Goal: Task Accomplishment & Management: Manage account settings

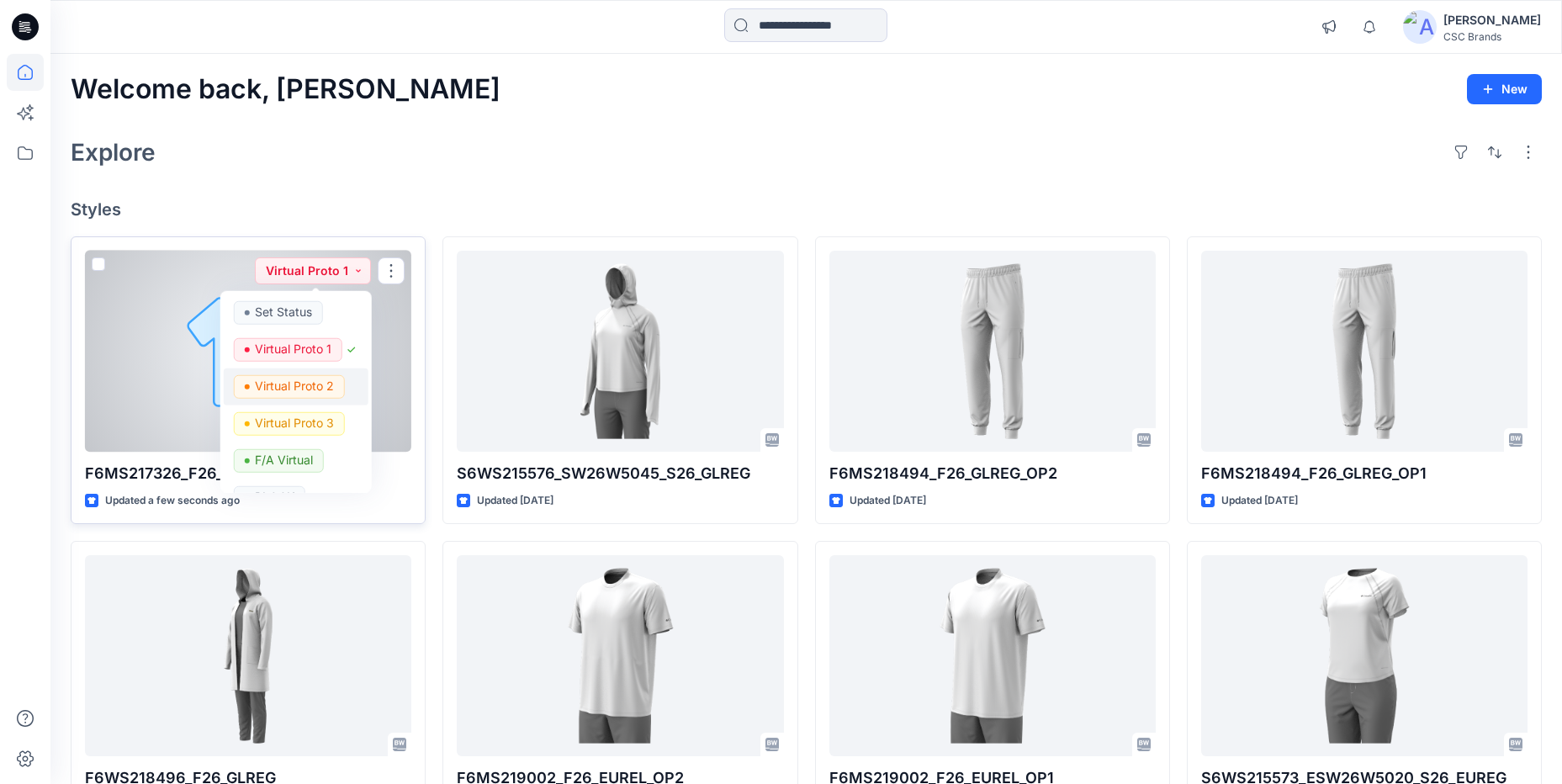
click at [307, 390] on p "Virtual Proto 2" at bounding box center [294, 385] width 79 height 22
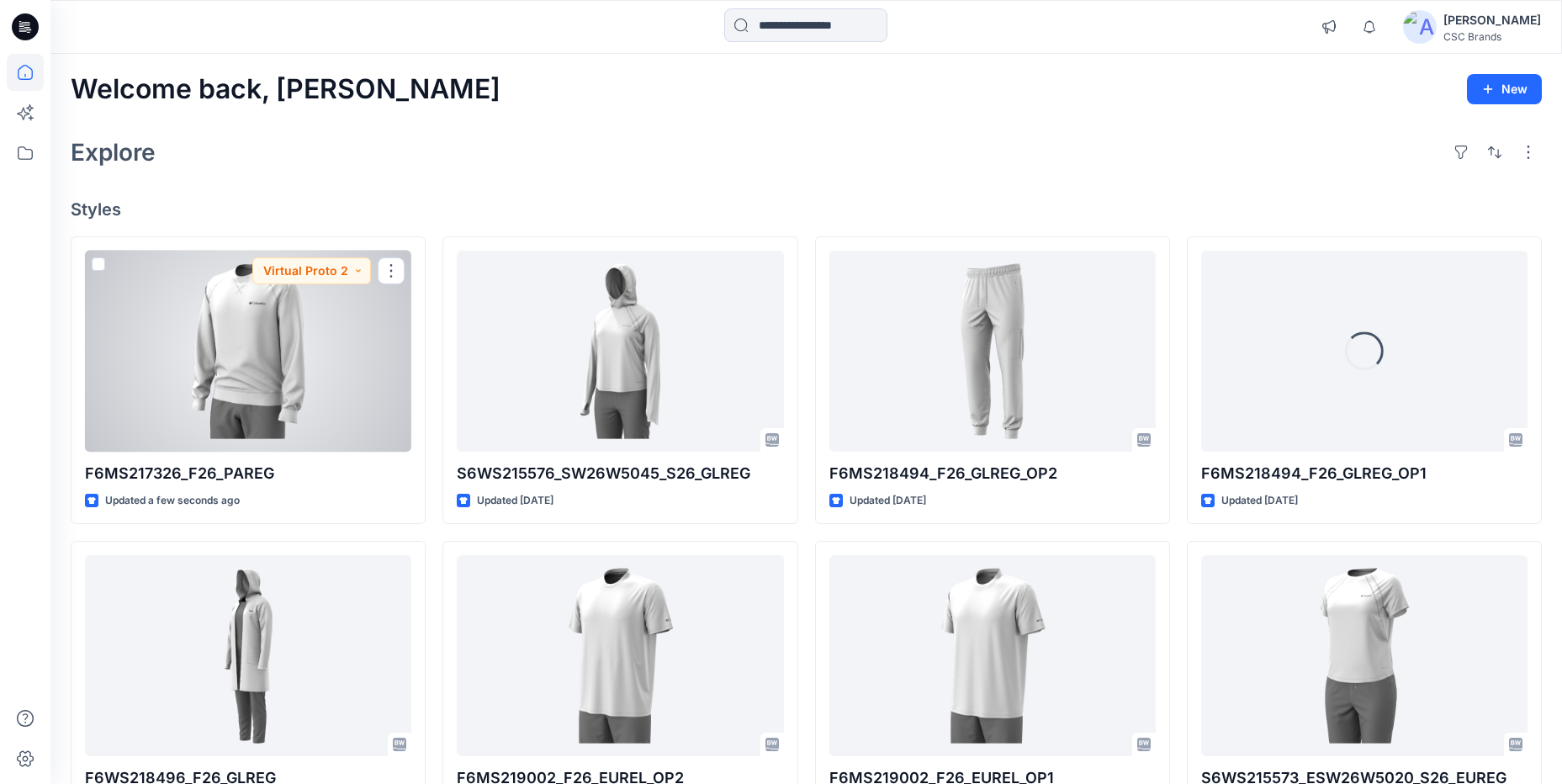
click at [351, 363] on div at bounding box center [248, 351] width 326 height 201
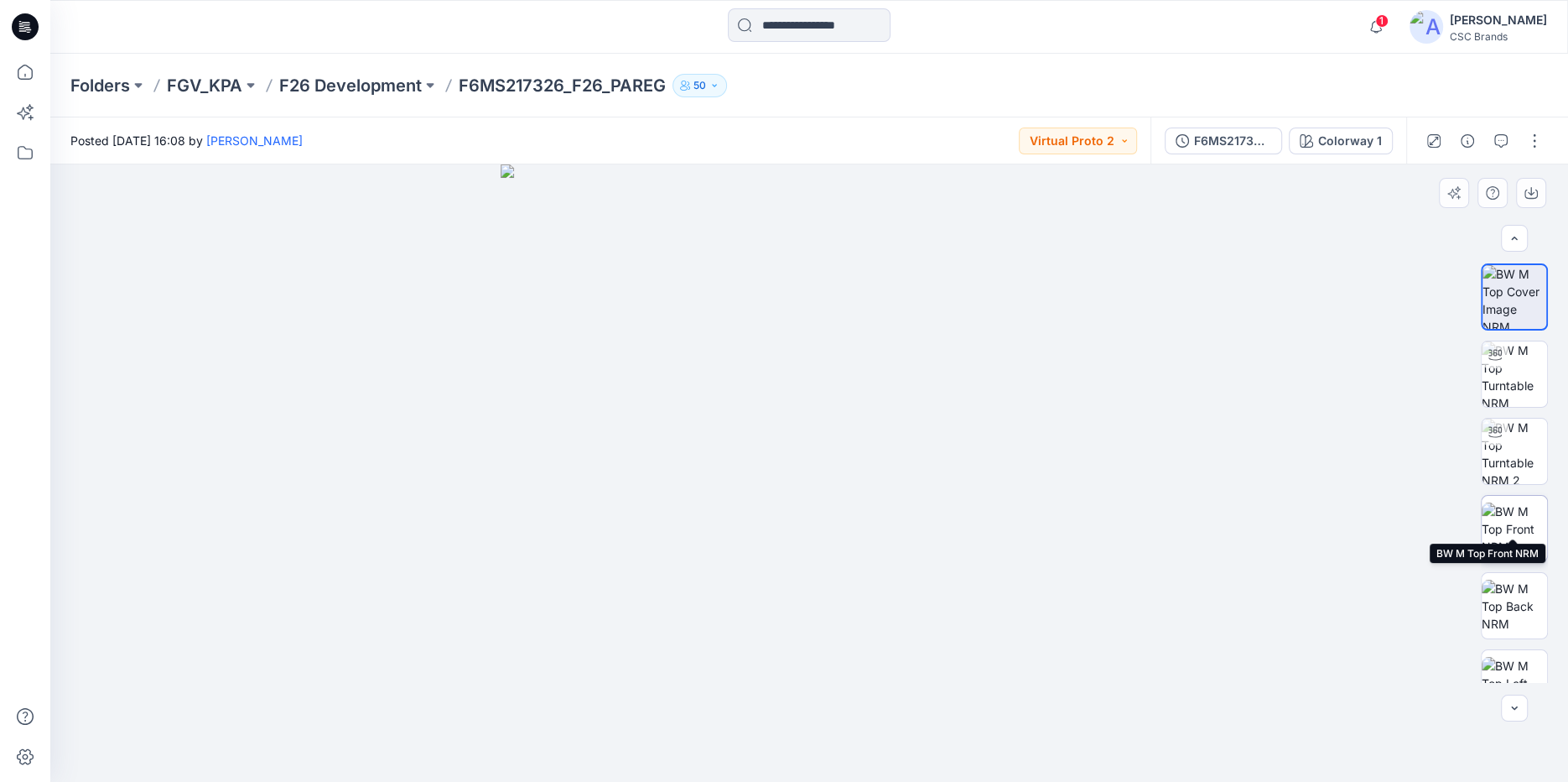
scroll to position [192, 0]
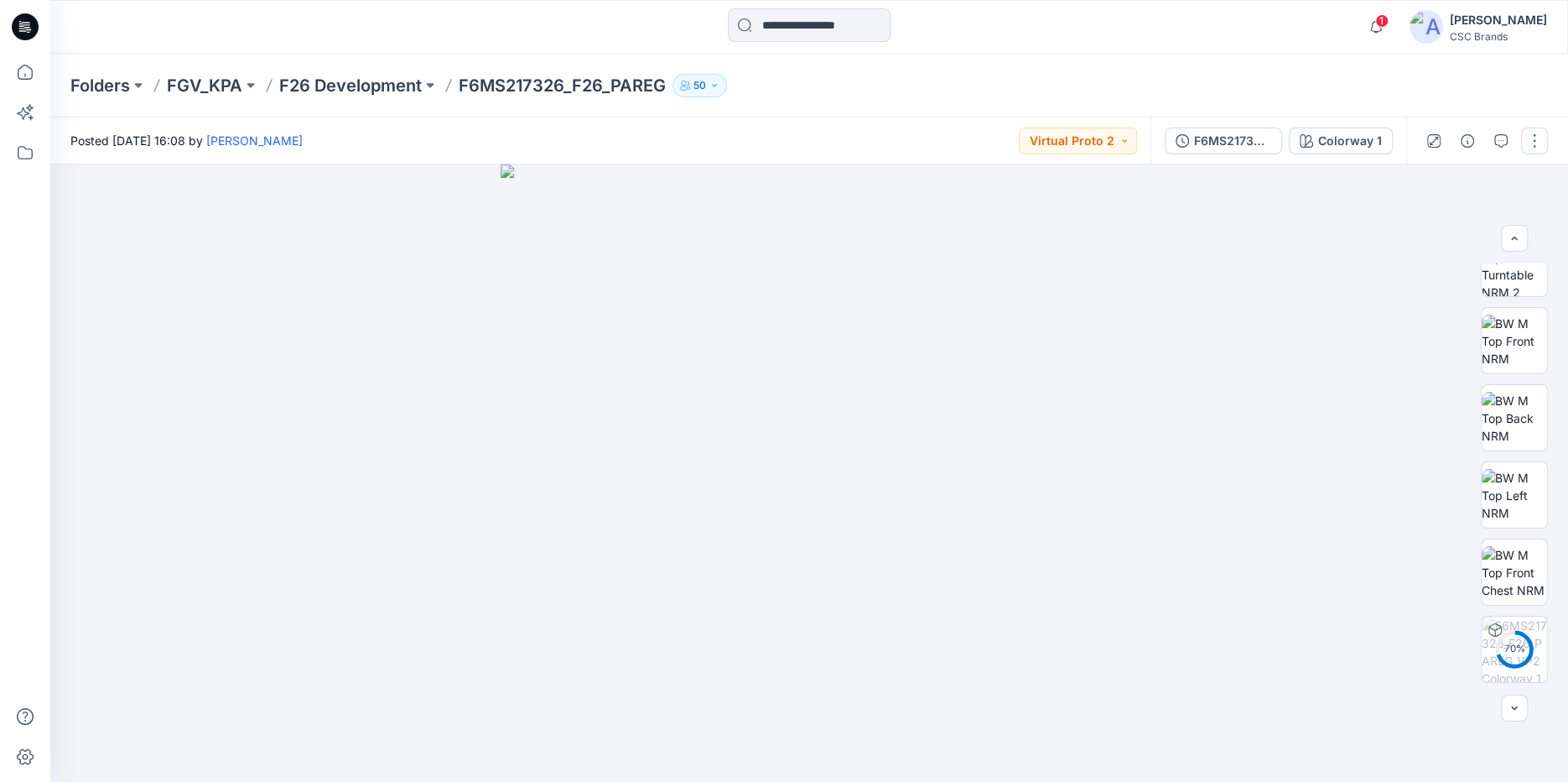
click at [1538, 147] on button "button" at bounding box center [1534, 141] width 27 height 27
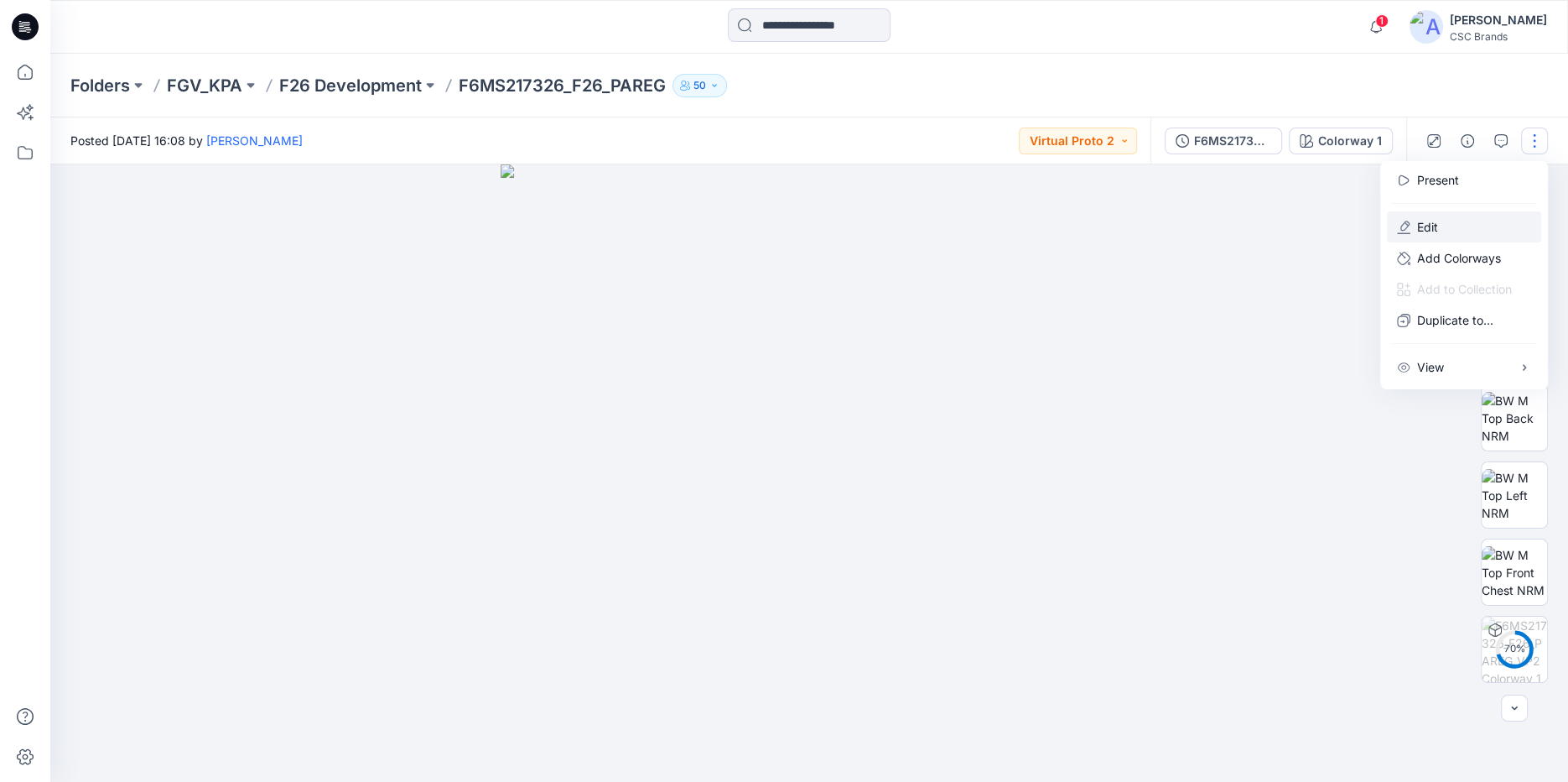
click at [1434, 240] on button "Edit" at bounding box center [1463, 227] width 154 height 31
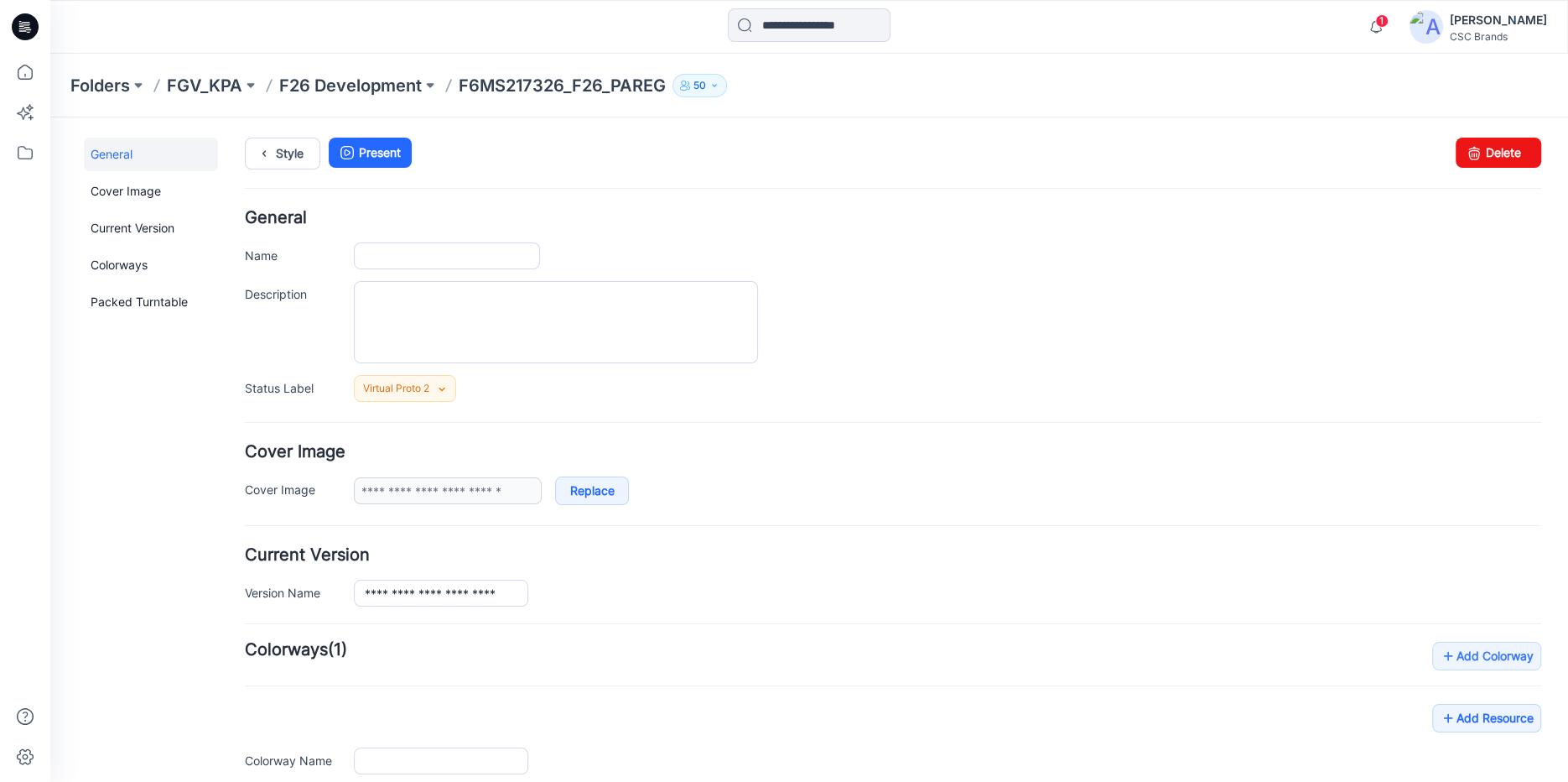
type input "**********"
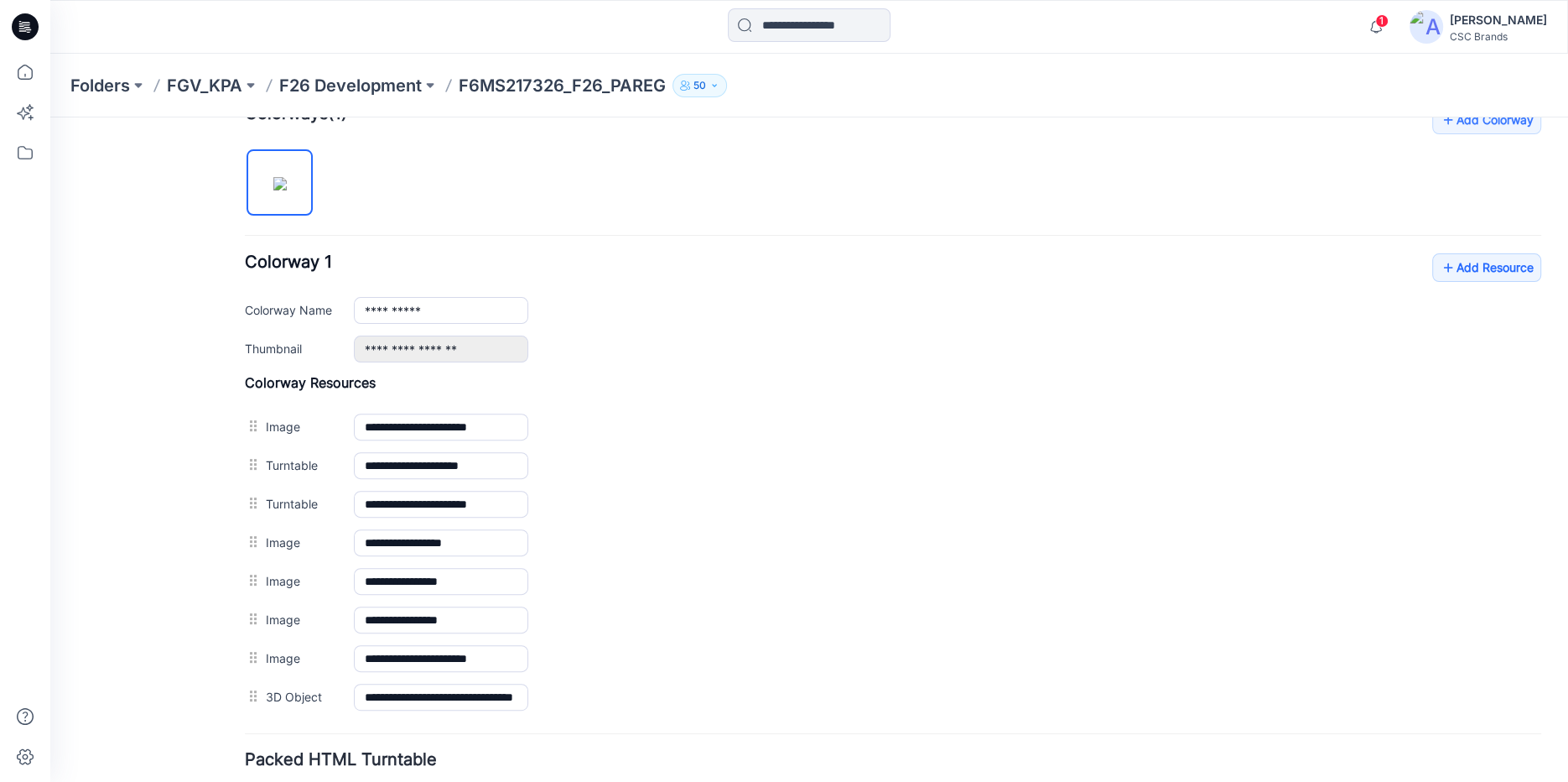
scroll to position [657, 0]
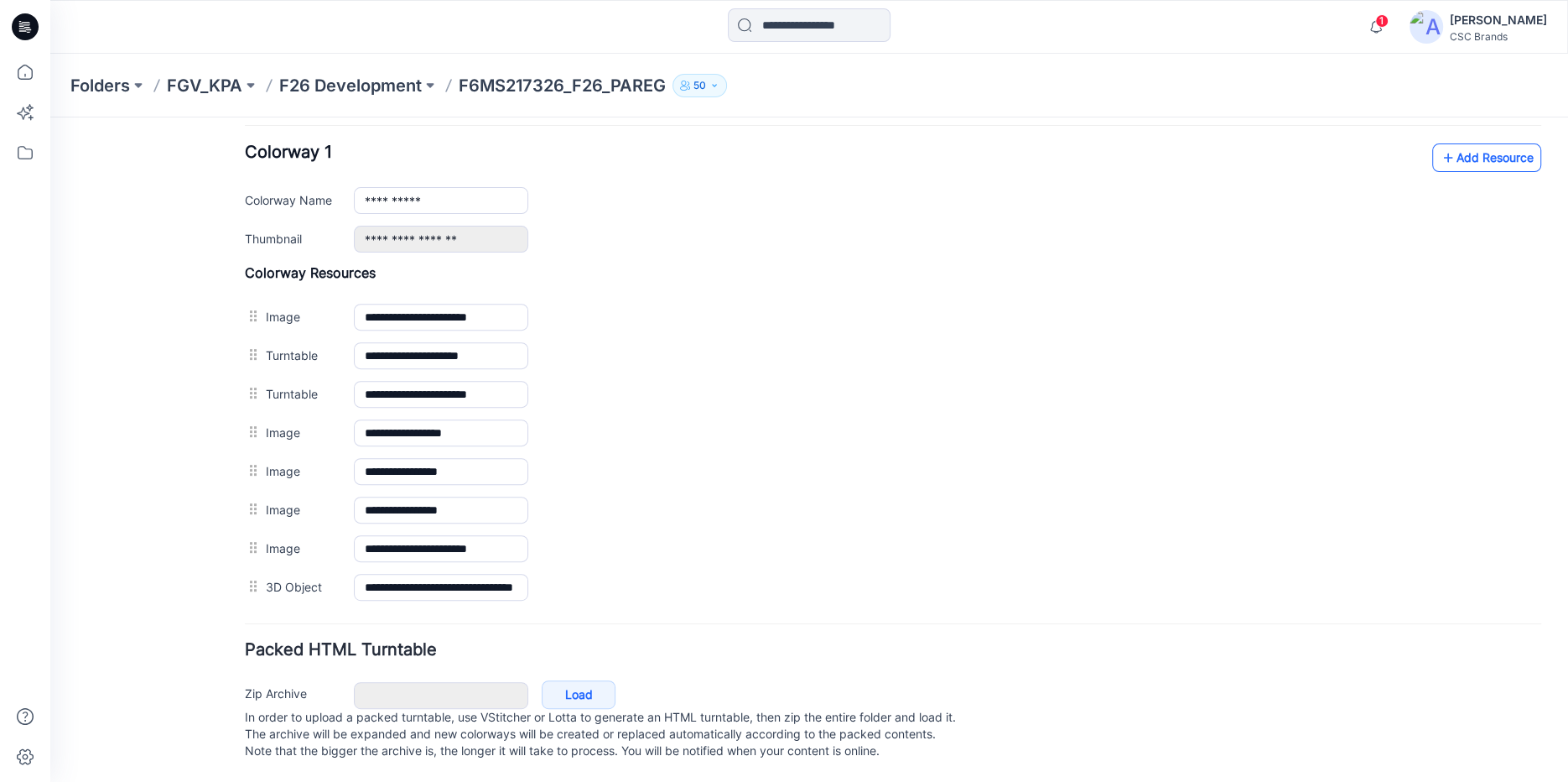
click at [1504, 154] on link "Add Resource" at bounding box center [1486, 158] width 109 height 29
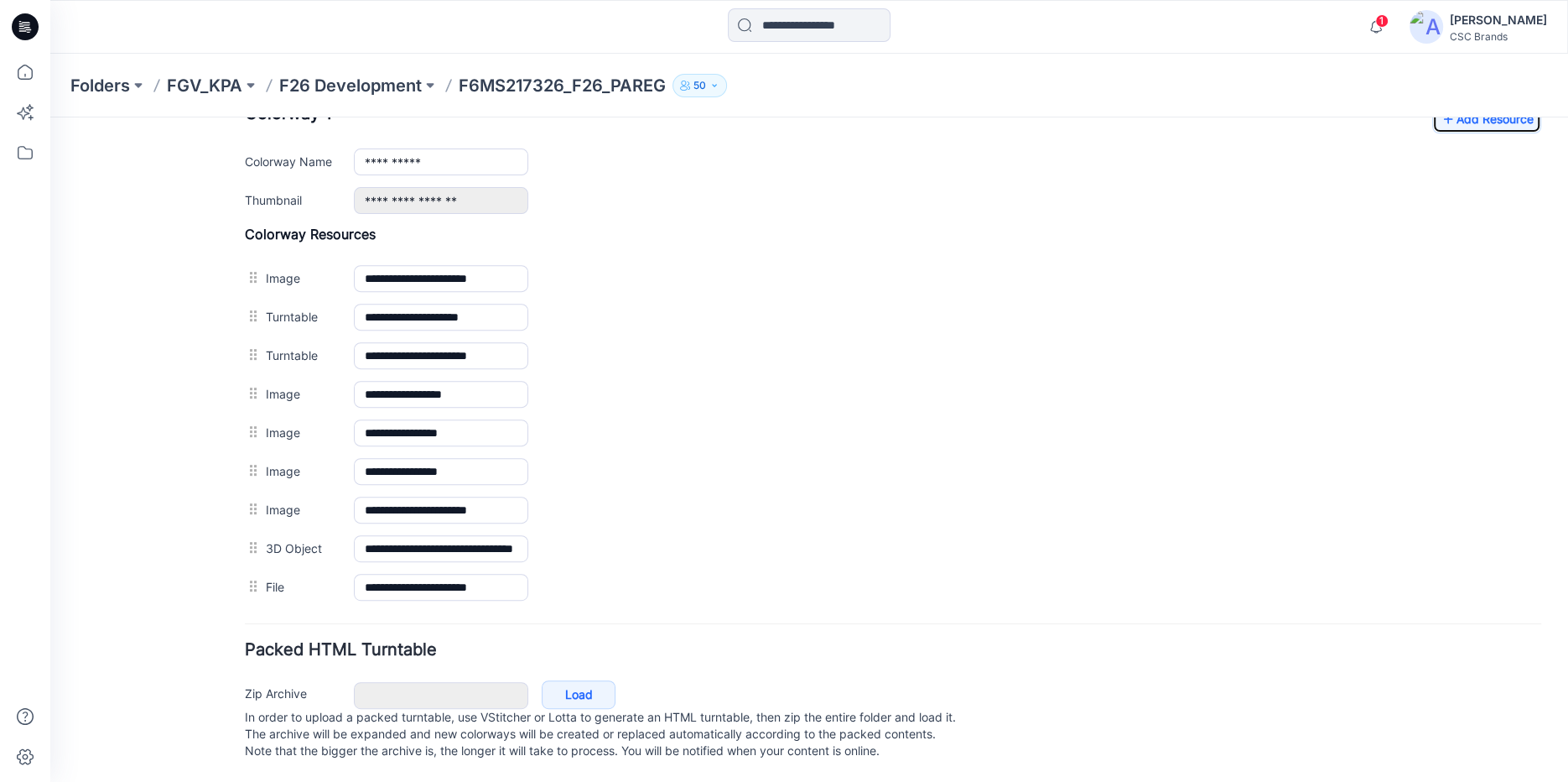
scroll to position [0, 0]
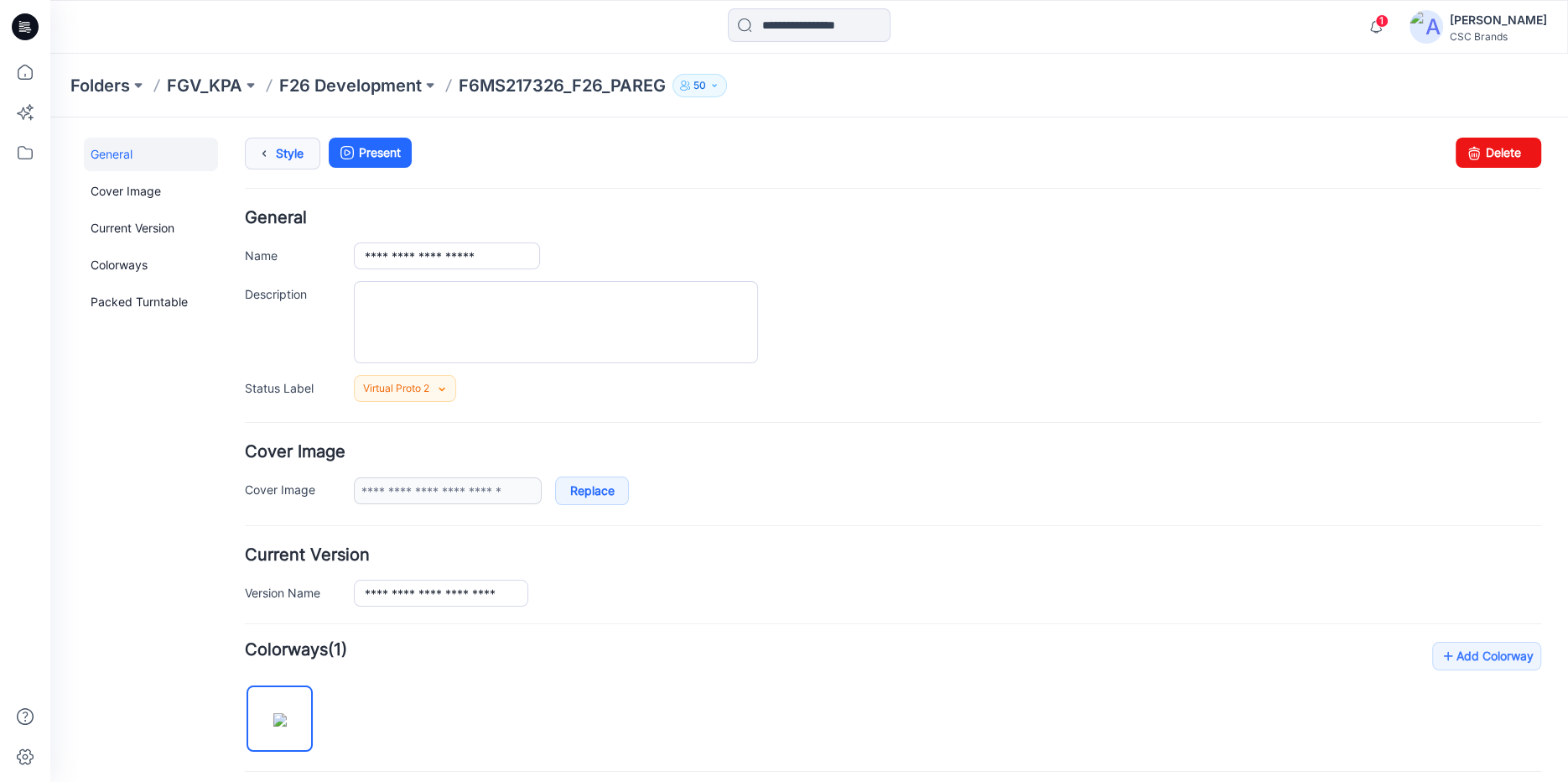
click at [284, 153] on link "Style" at bounding box center [283, 153] width 75 height 32
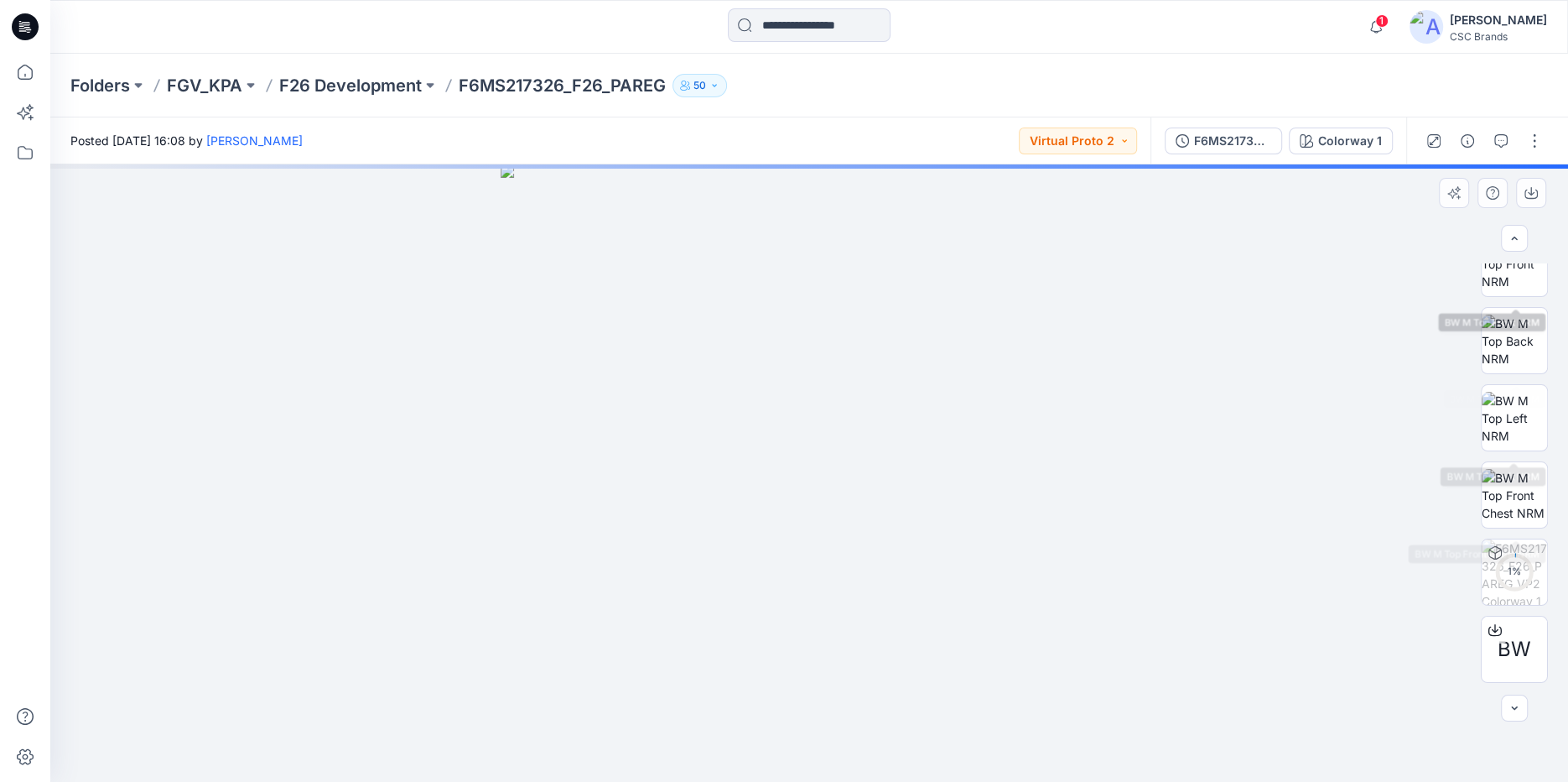
scroll to position [269, 0]
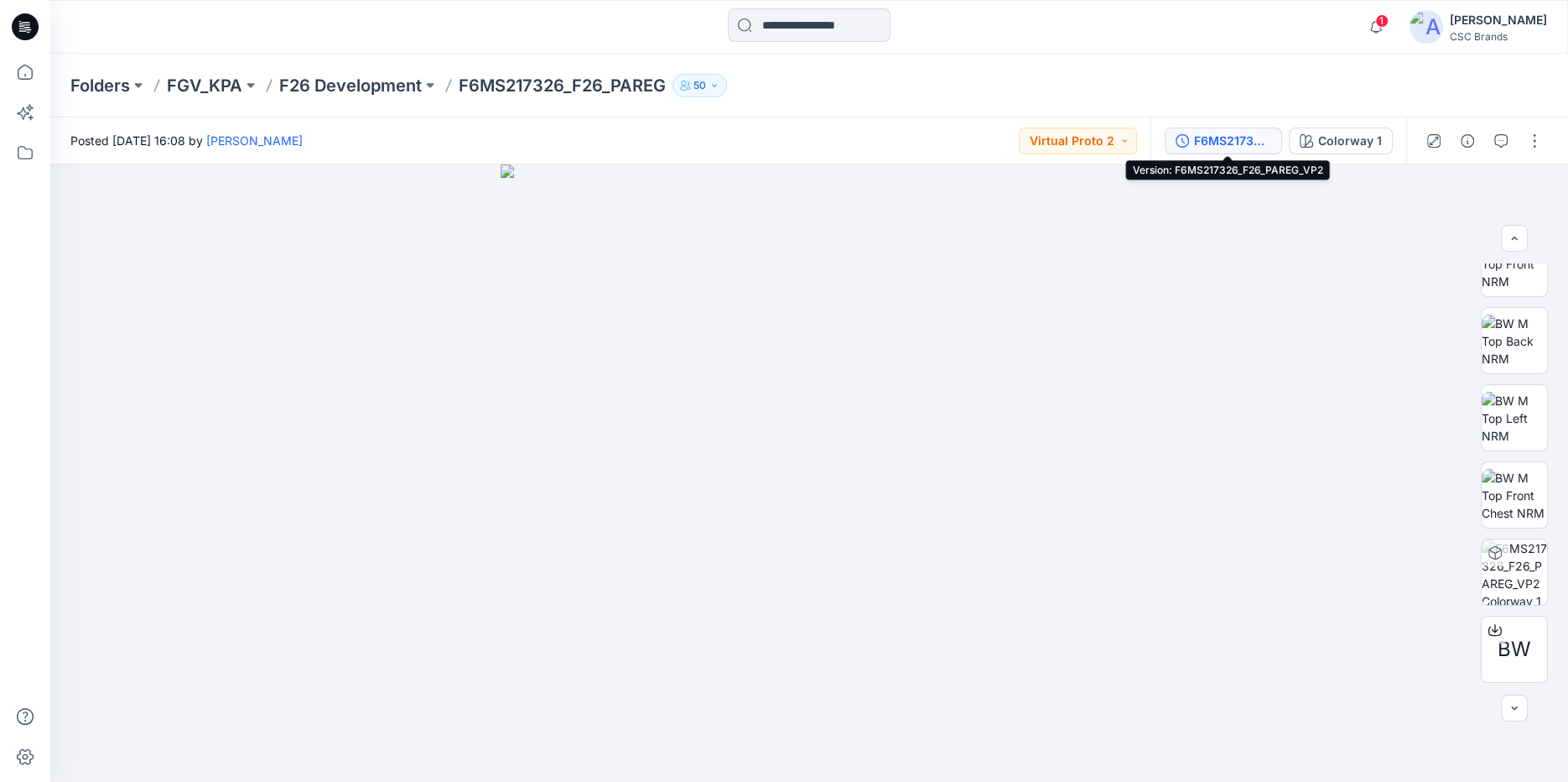
click at [1222, 138] on div "F6MS217326_F26_PAREG_VP2" at bounding box center [1232, 140] width 77 height 18
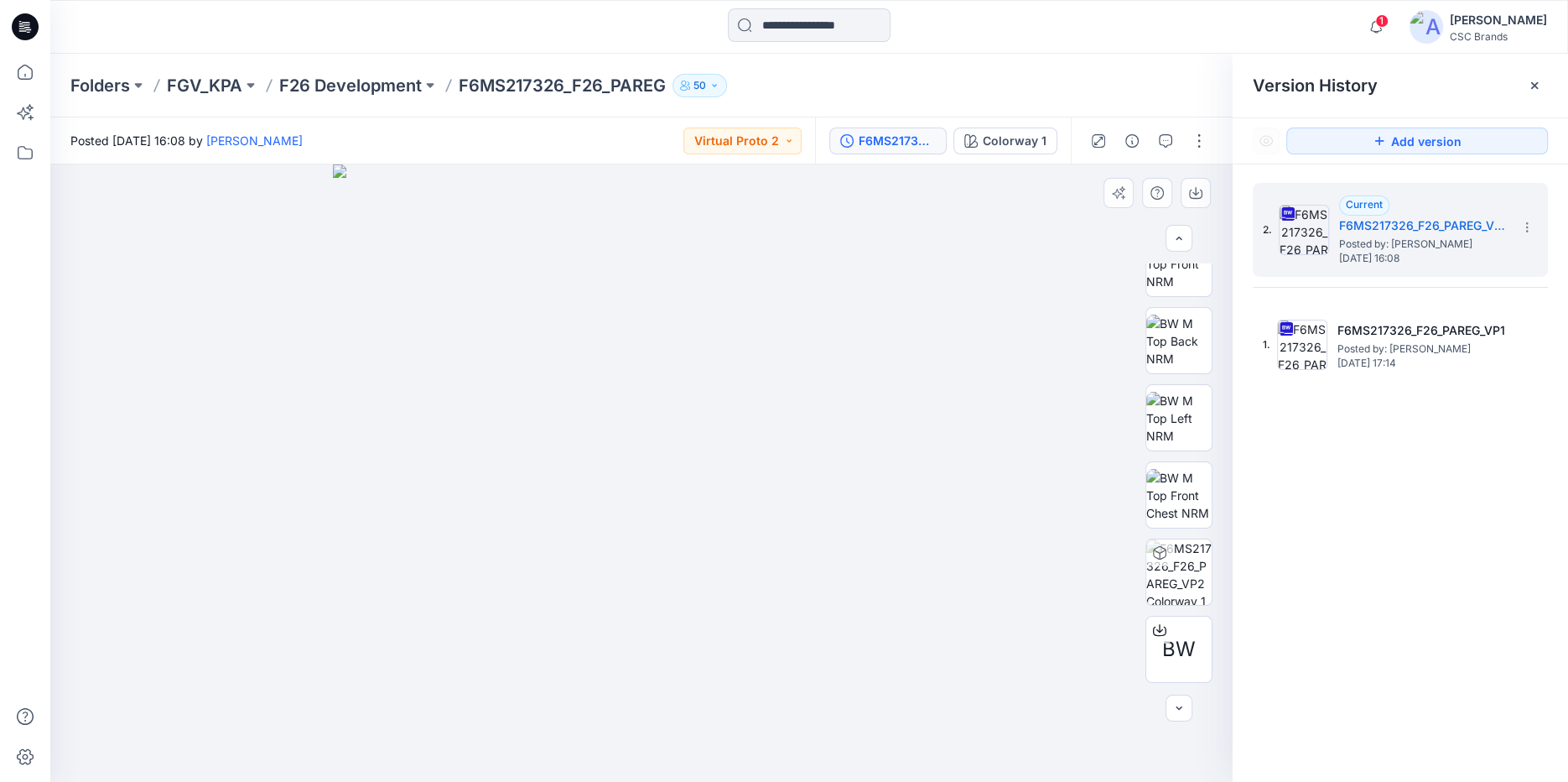
click at [916, 338] on img at bounding box center [641, 473] width 617 height 618
click at [1530, 88] on icon at bounding box center [1534, 86] width 13 height 13
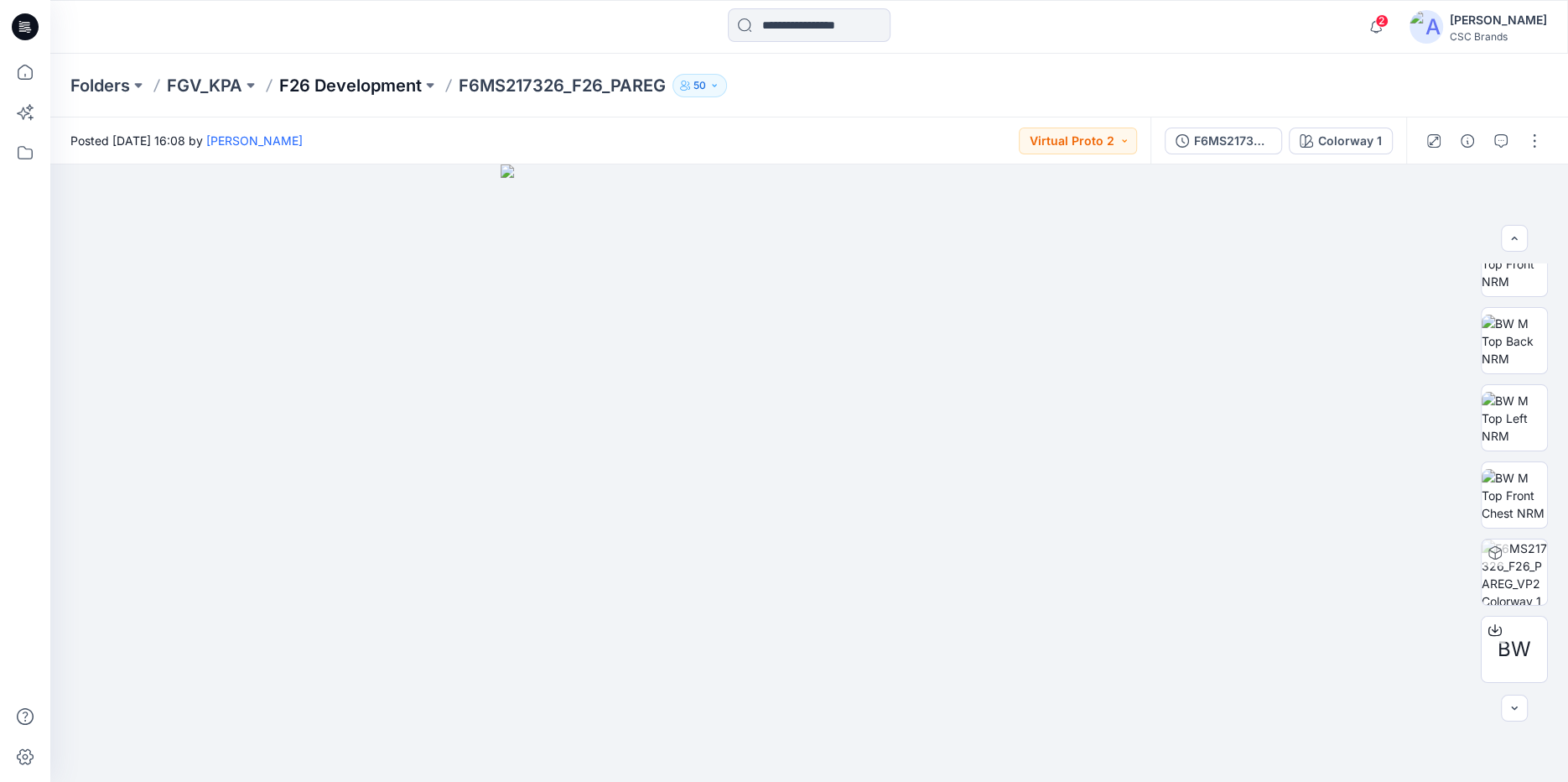
click at [318, 89] on p "F26 Development" at bounding box center [350, 86] width 142 height 23
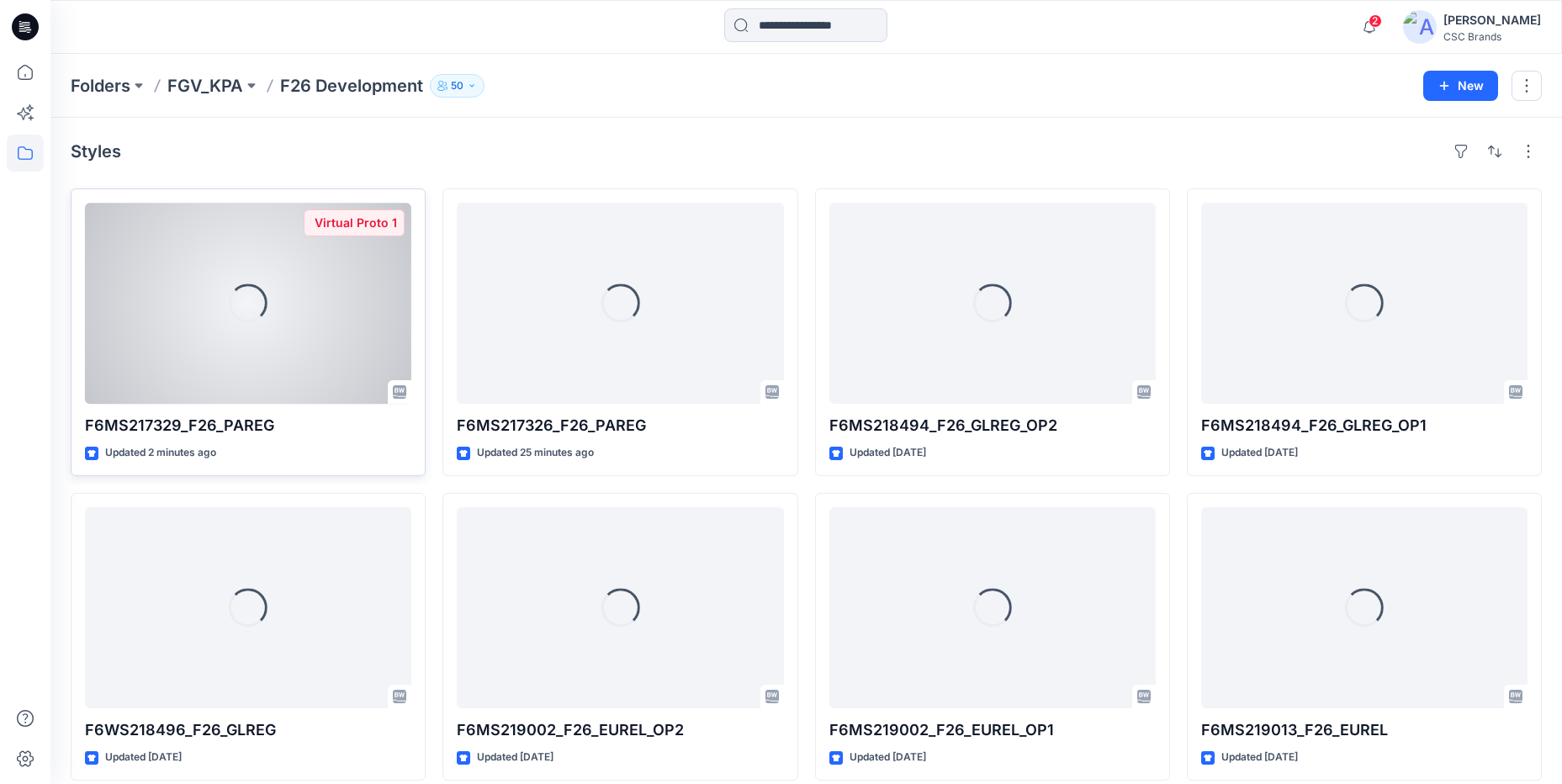
click at [360, 231] on div "Virtual Proto 1" at bounding box center [354, 223] width 101 height 27
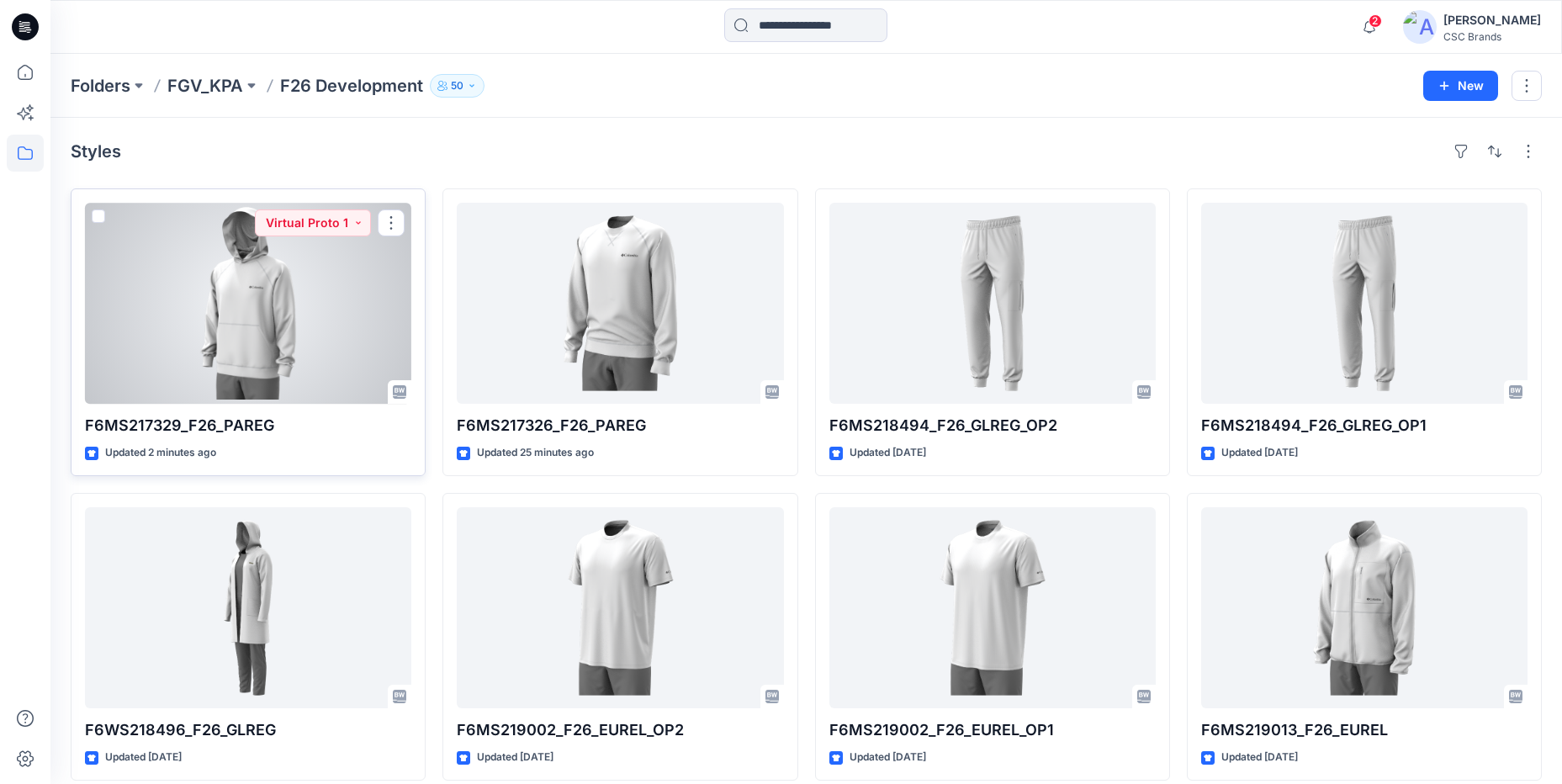
click at [354, 236] on div at bounding box center [248, 303] width 326 height 201
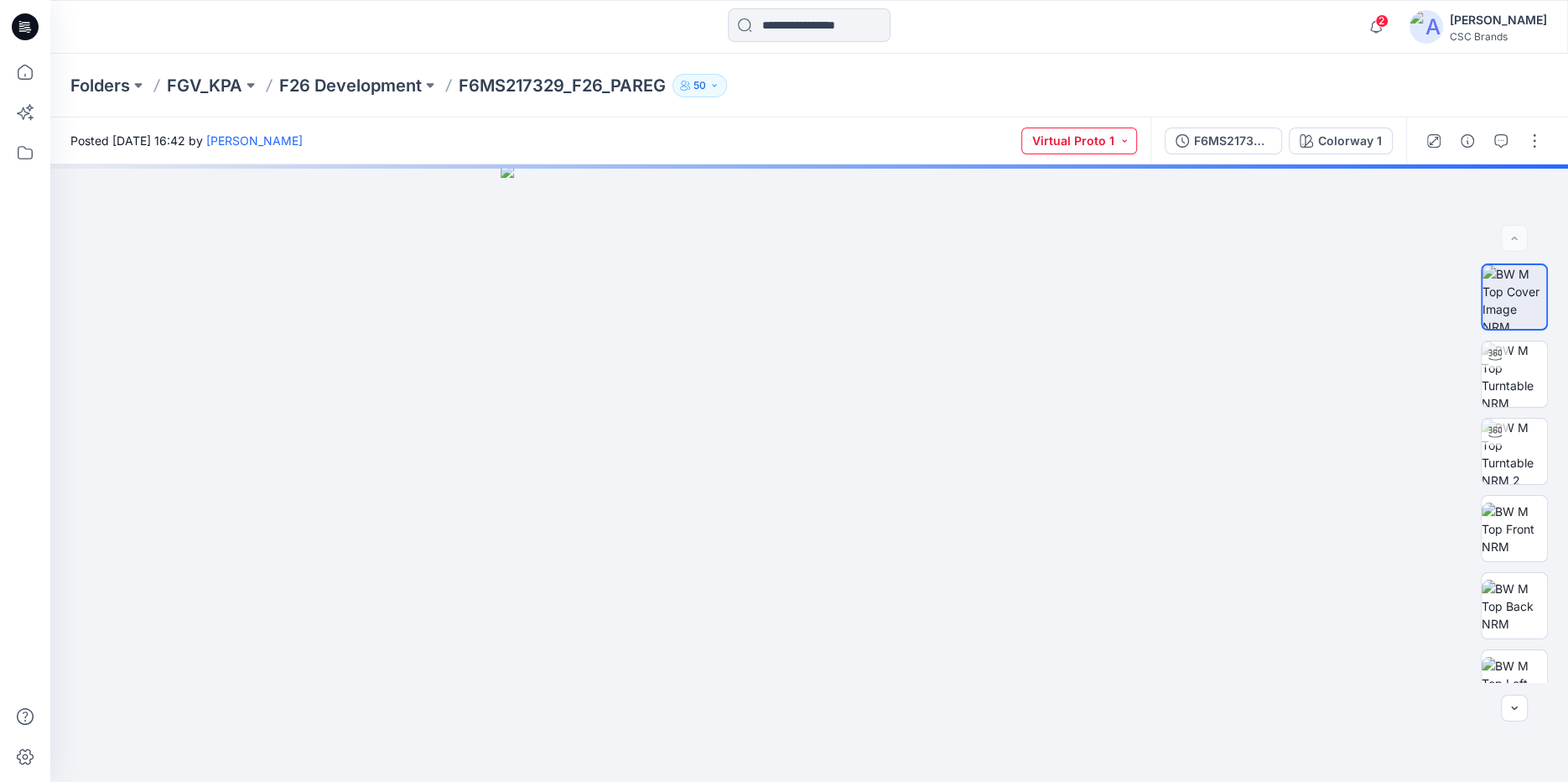
click at [1091, 149] on button "Virtual Proto 1" at bounding box center [1079, 141] width 115 height 27
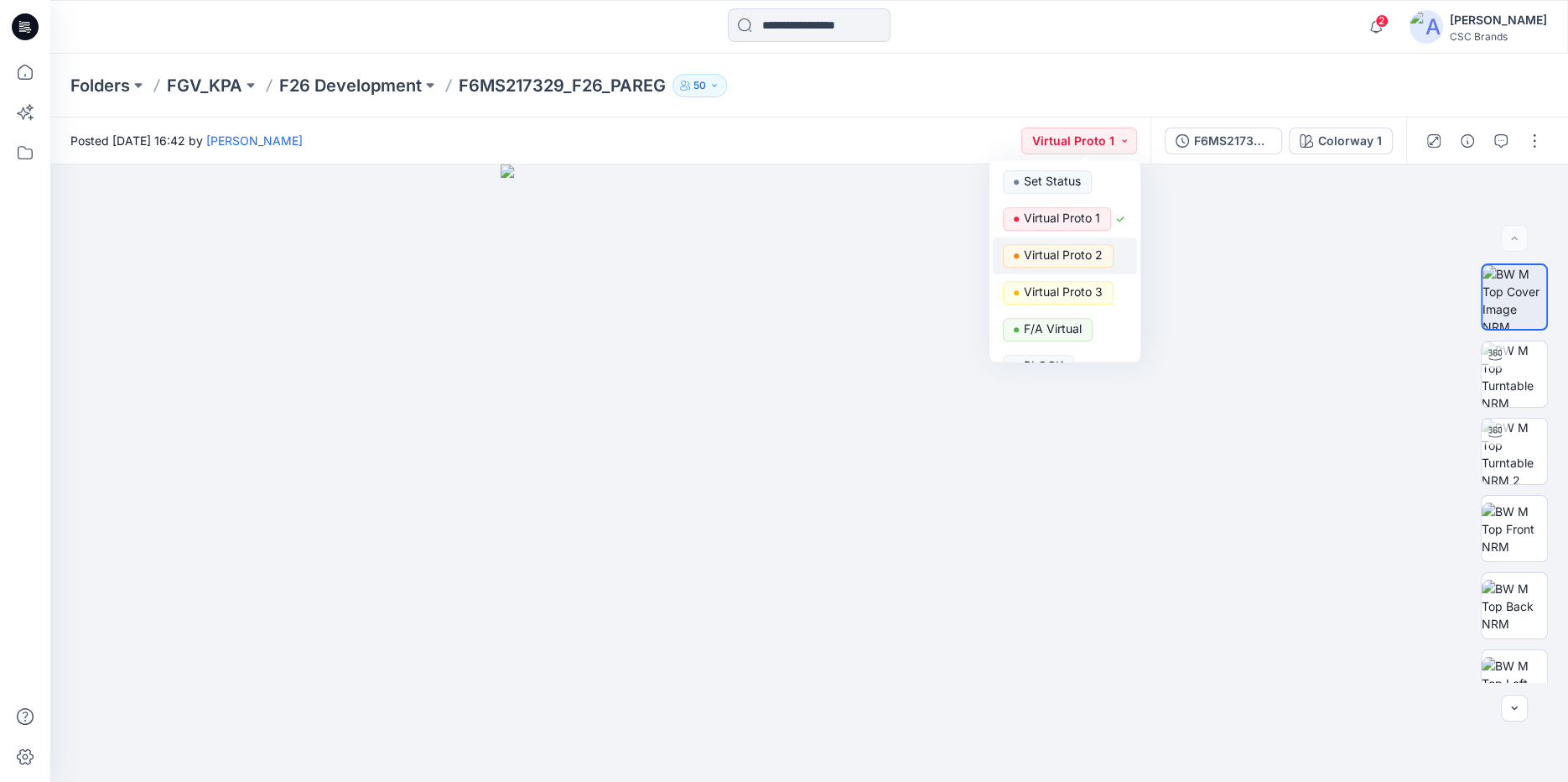
click at [1073, 251] on p "Virtual Proto 2" at bounding box center [1063, 255] width 79 height 22
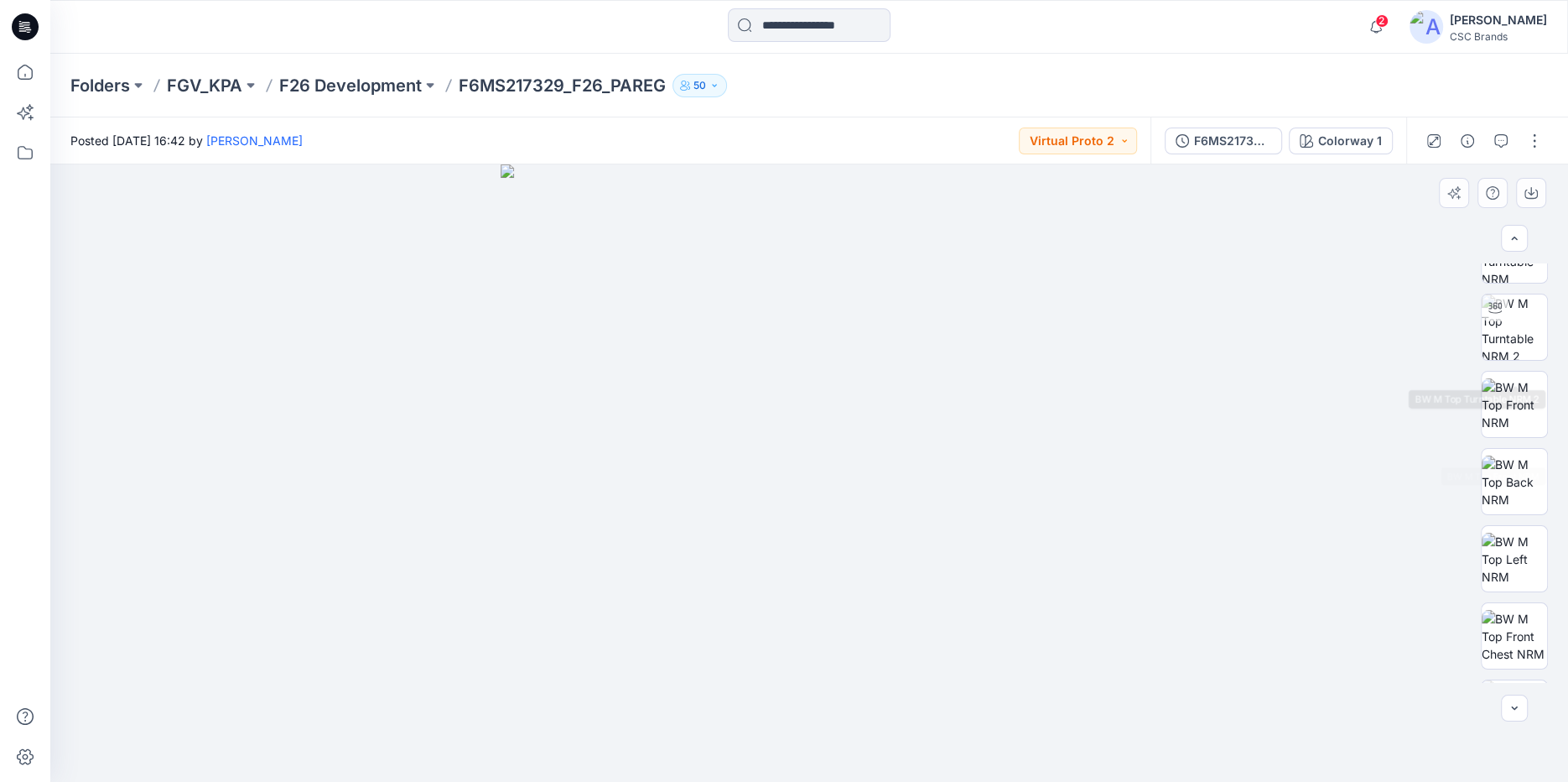
scroll to position [192, 0]
click at [1541, 135] on button "button" at bounding box center [1534, 141] width 27 height 27
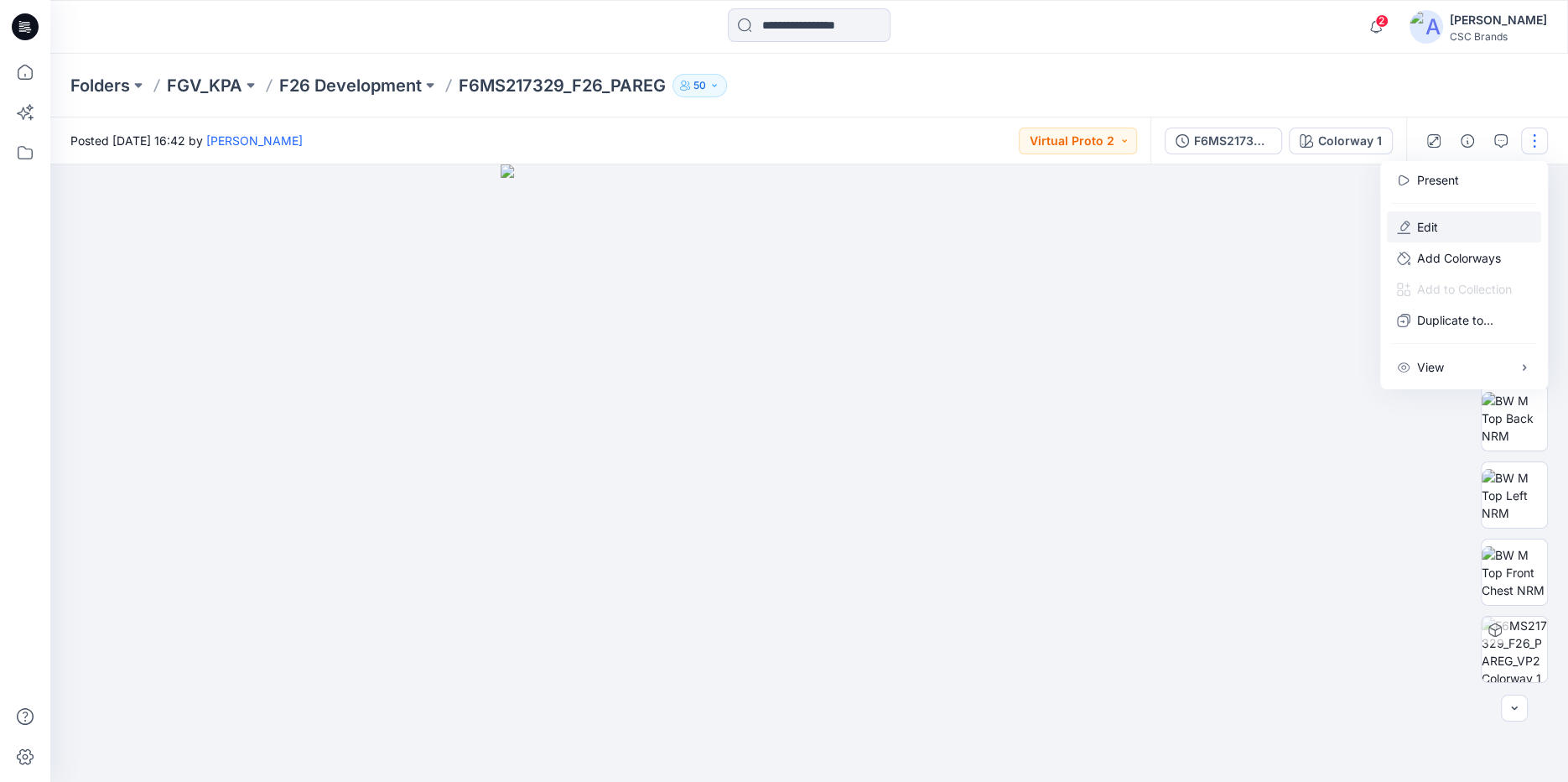
click at [1452, 236] on button "Edit" at bounding box center [1463, 227] width 154 height 31
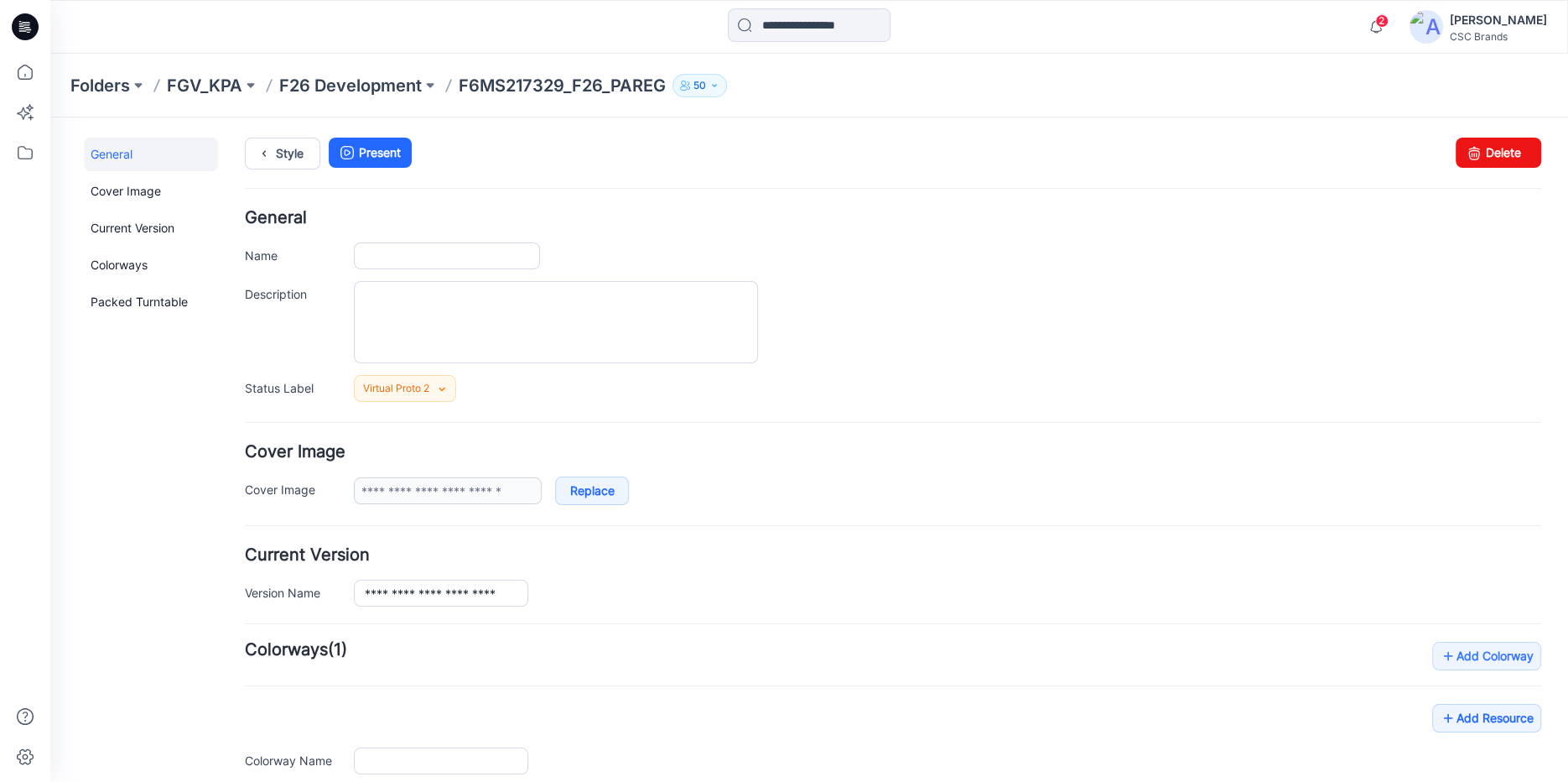
type input "**********"
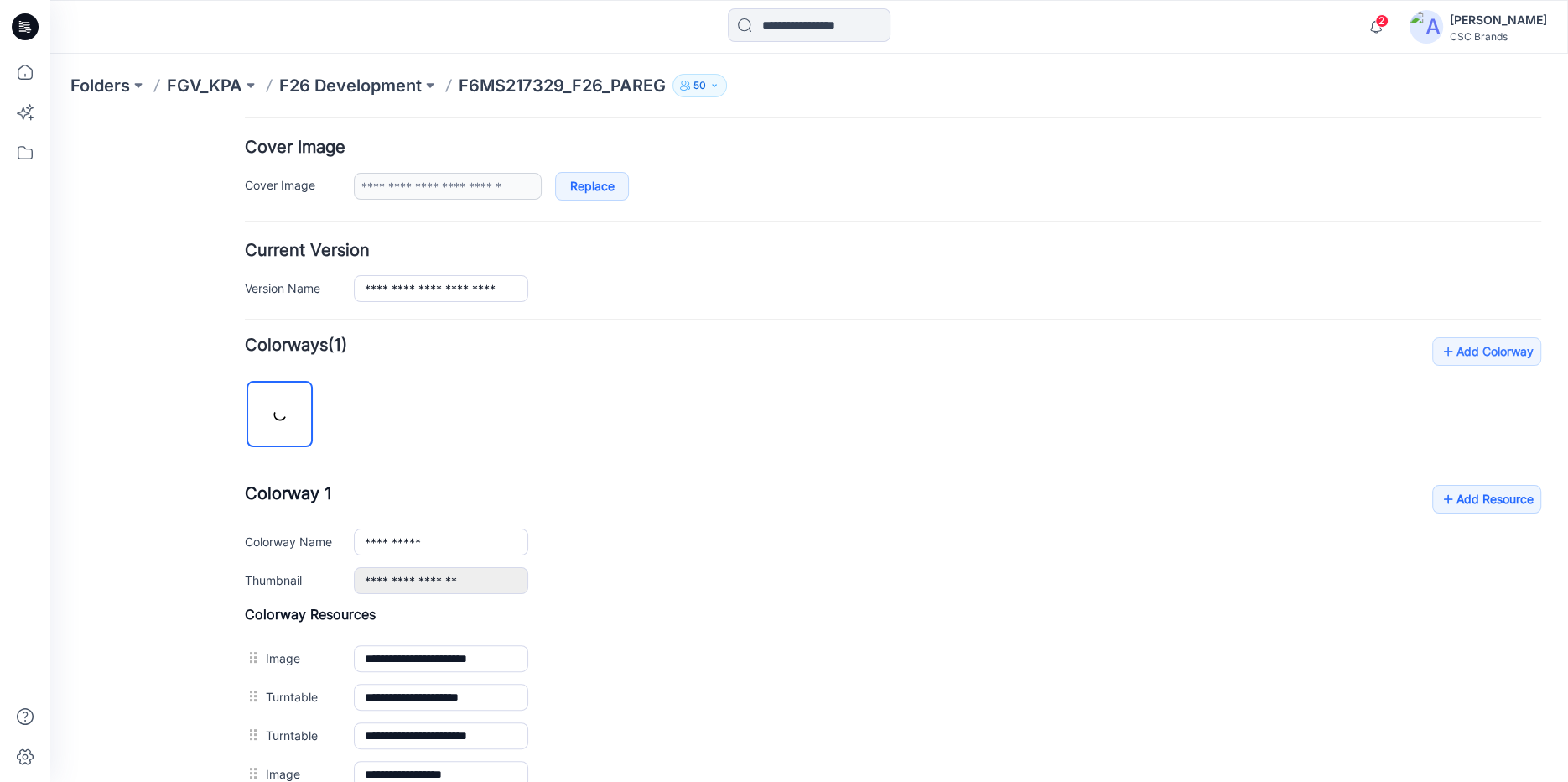
scroll to position [453, 0]
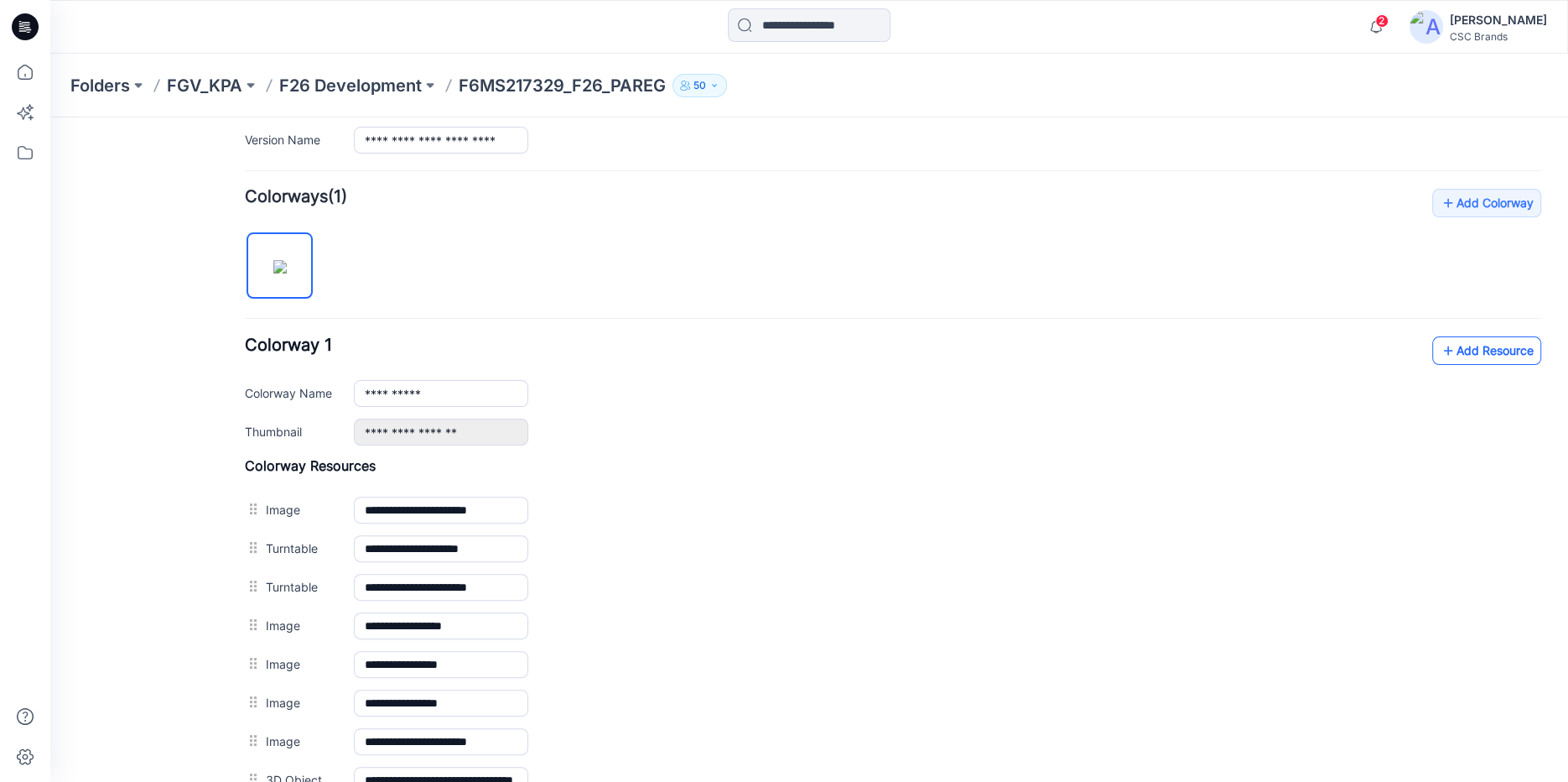
click at [1478, 352] on link "Add Resource" at bounding box center [1486, 351] width 109 height 29
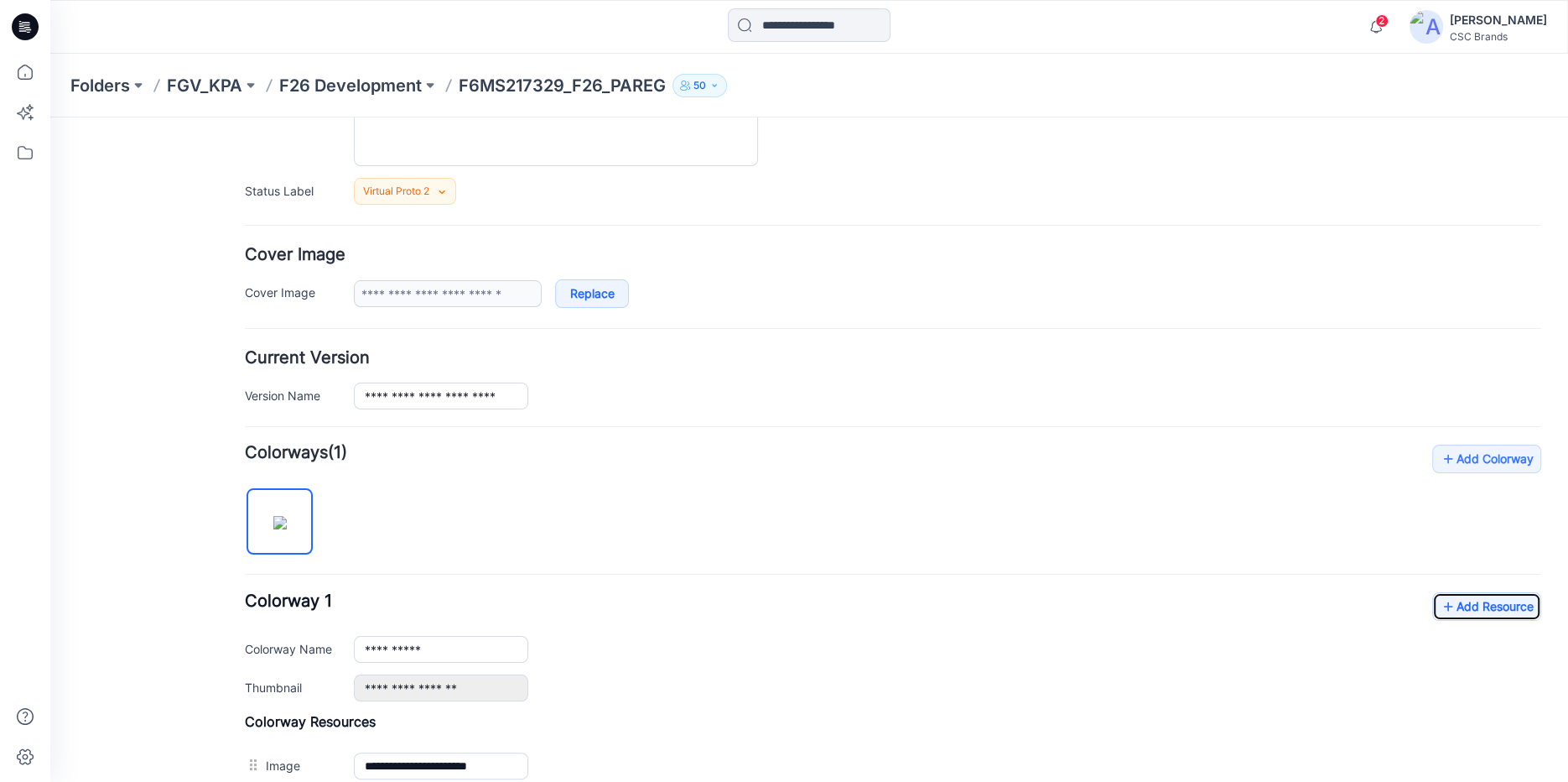
scroll to position [0, 0]
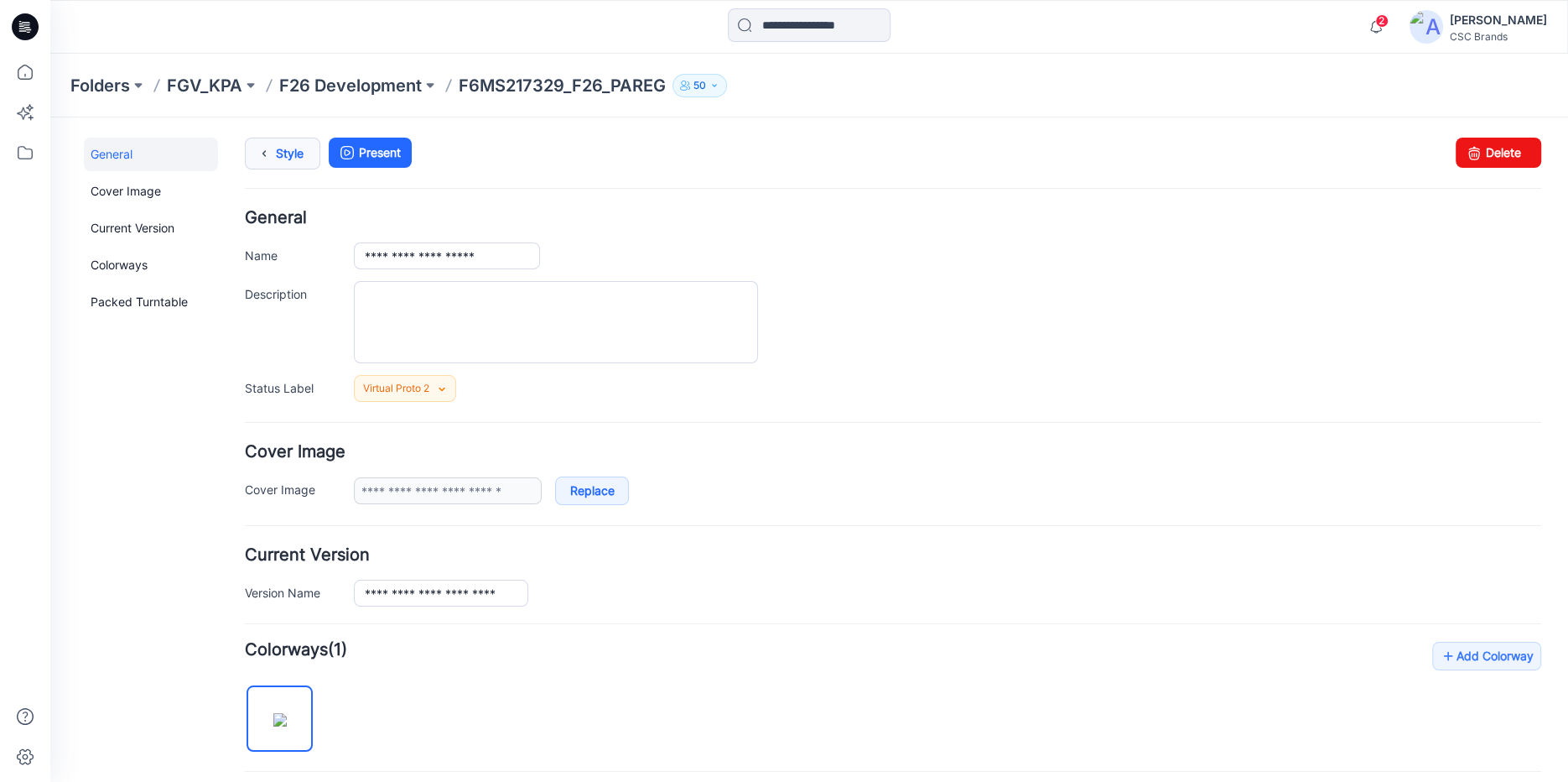
click at [265, 157] on icon at bounding box center [264, 153] width 23 height 30
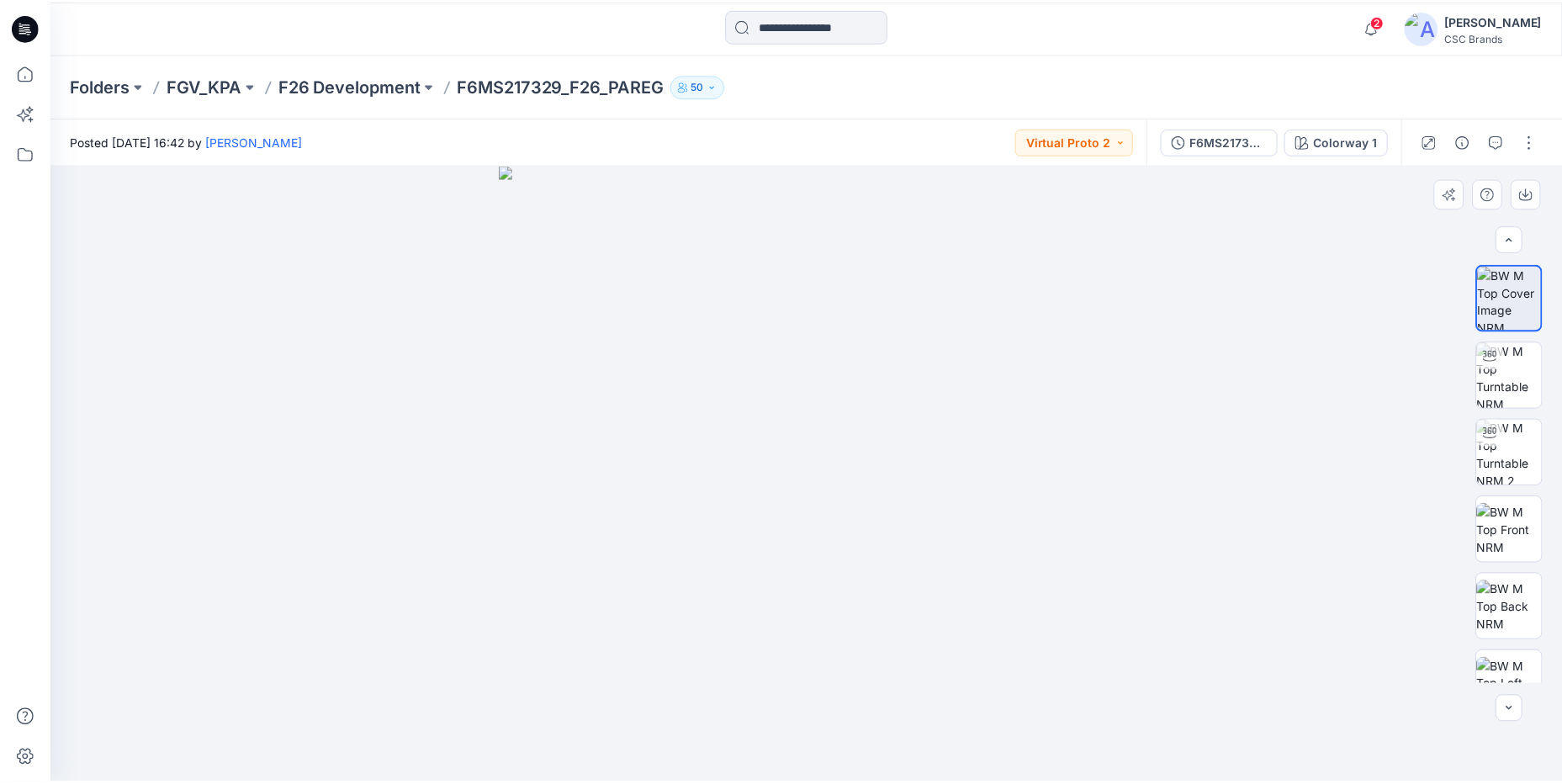
scroll to position [270, 0]
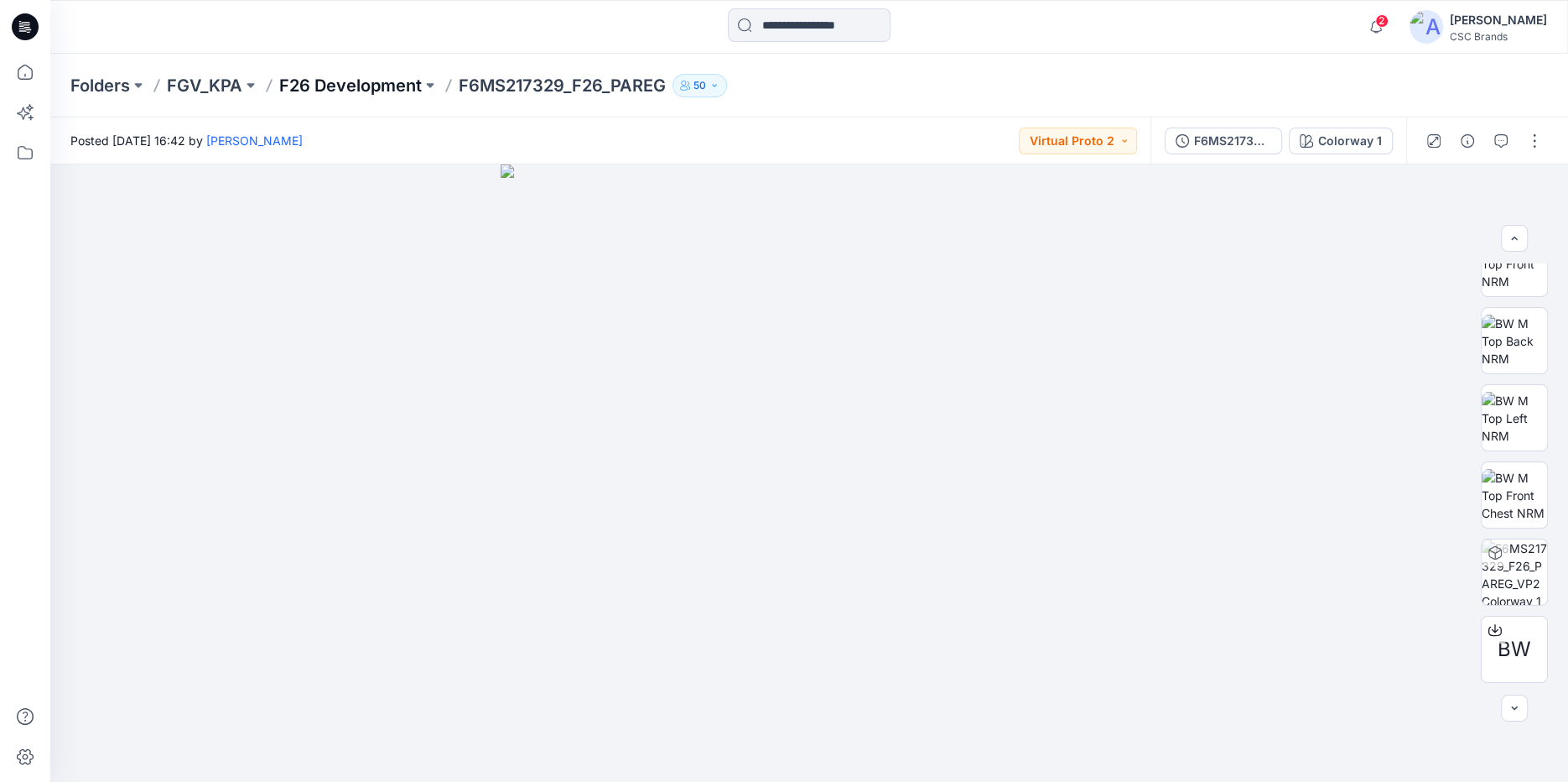
click at [326, 84] on p "F26 Development" at bounding box center [350, 86] width 142 height 23
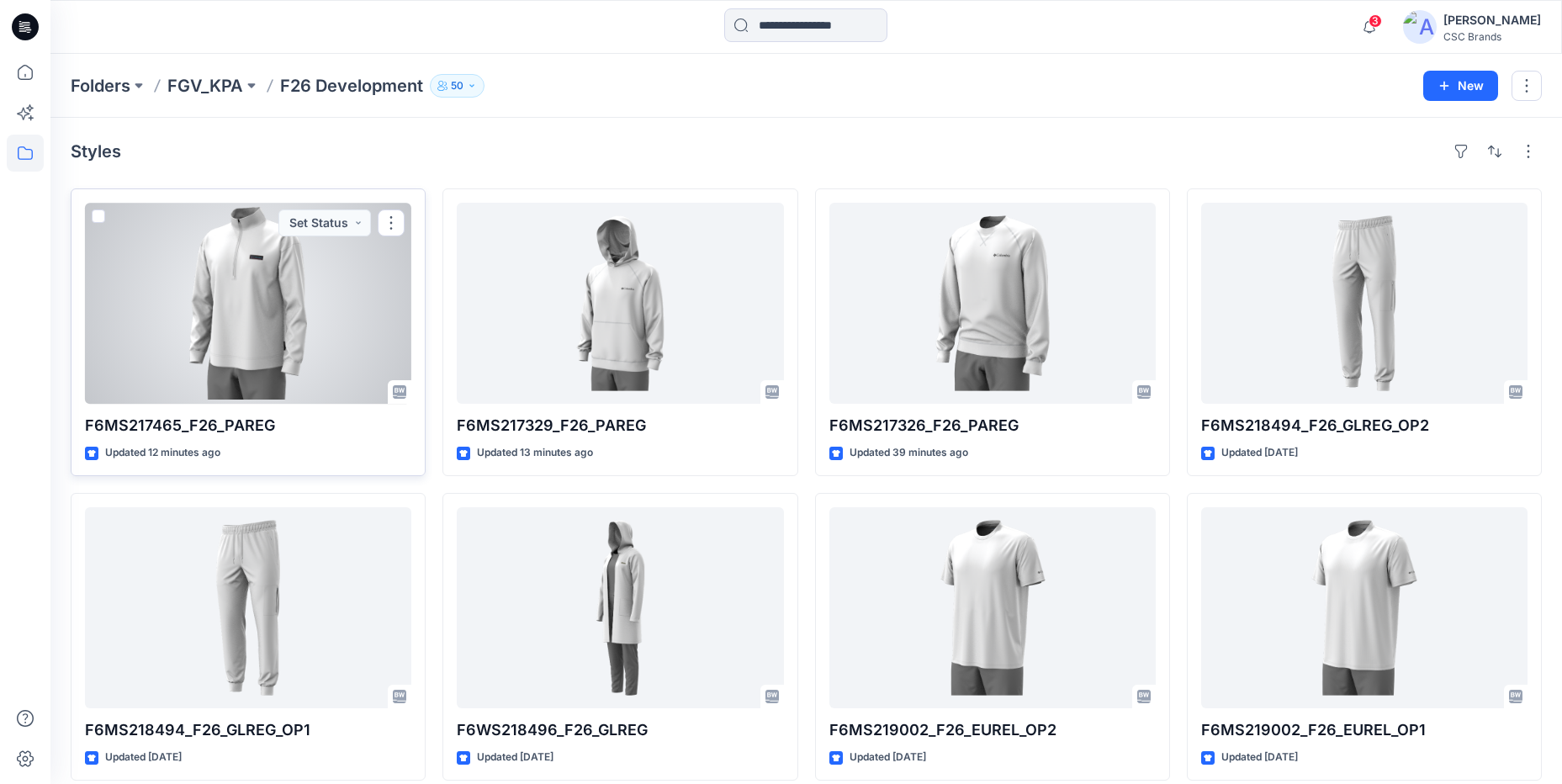
click at [307, 275] on div at bounding box center [248, 303] width 326 height 201
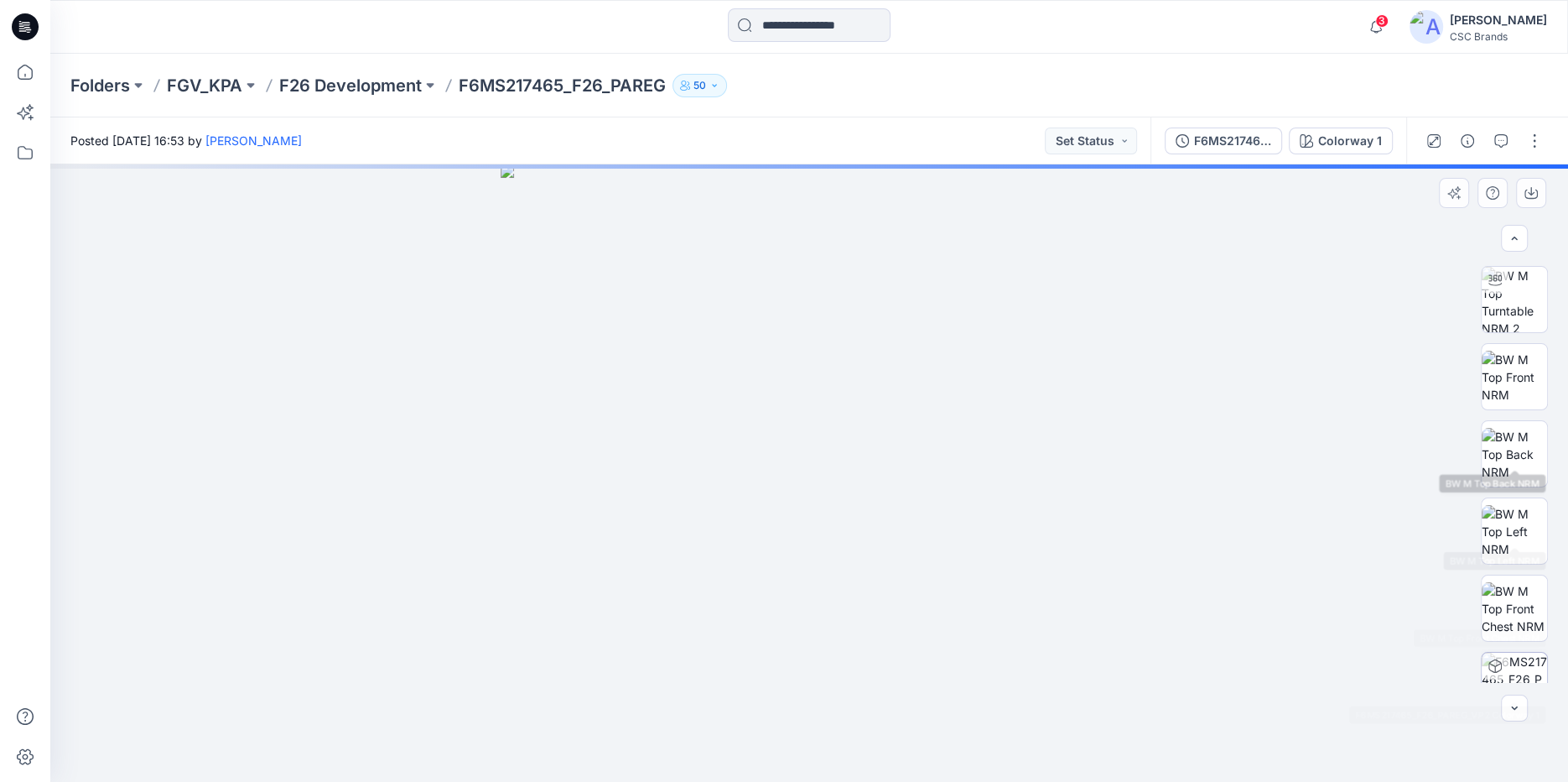
scroll to position [192, 0]
